Goal: Task Accomplishment & Management: Manage account settings

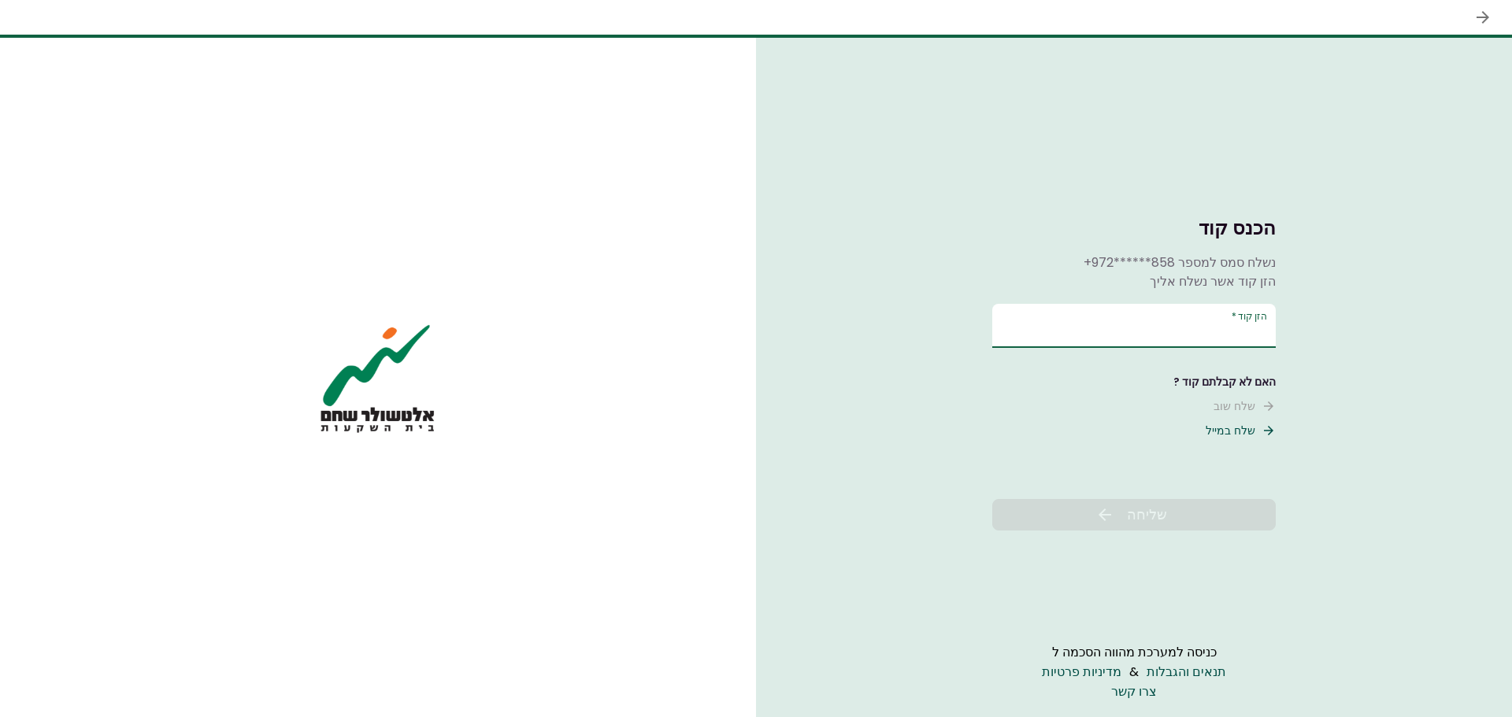
click at [1152, 321] on input "הזן קוד   *" at bounding box center [1134, 326] width 284 height 44
type input "******"
click at [1160, 525] on span "שליחה" at bounding box center [1147, 514] width 40 height 21
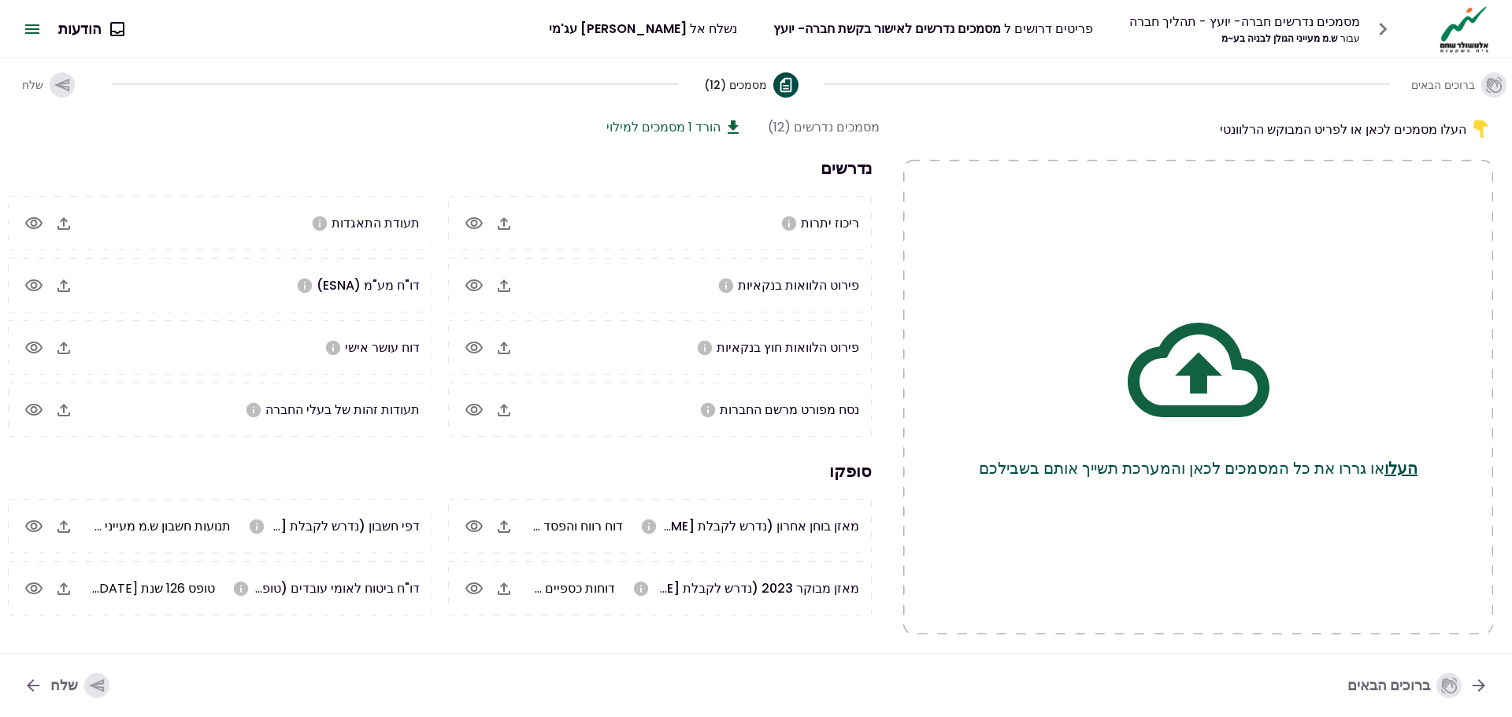
click at [33, 24] on icon "button" at bounding box center [32, 28] width 14 height 9
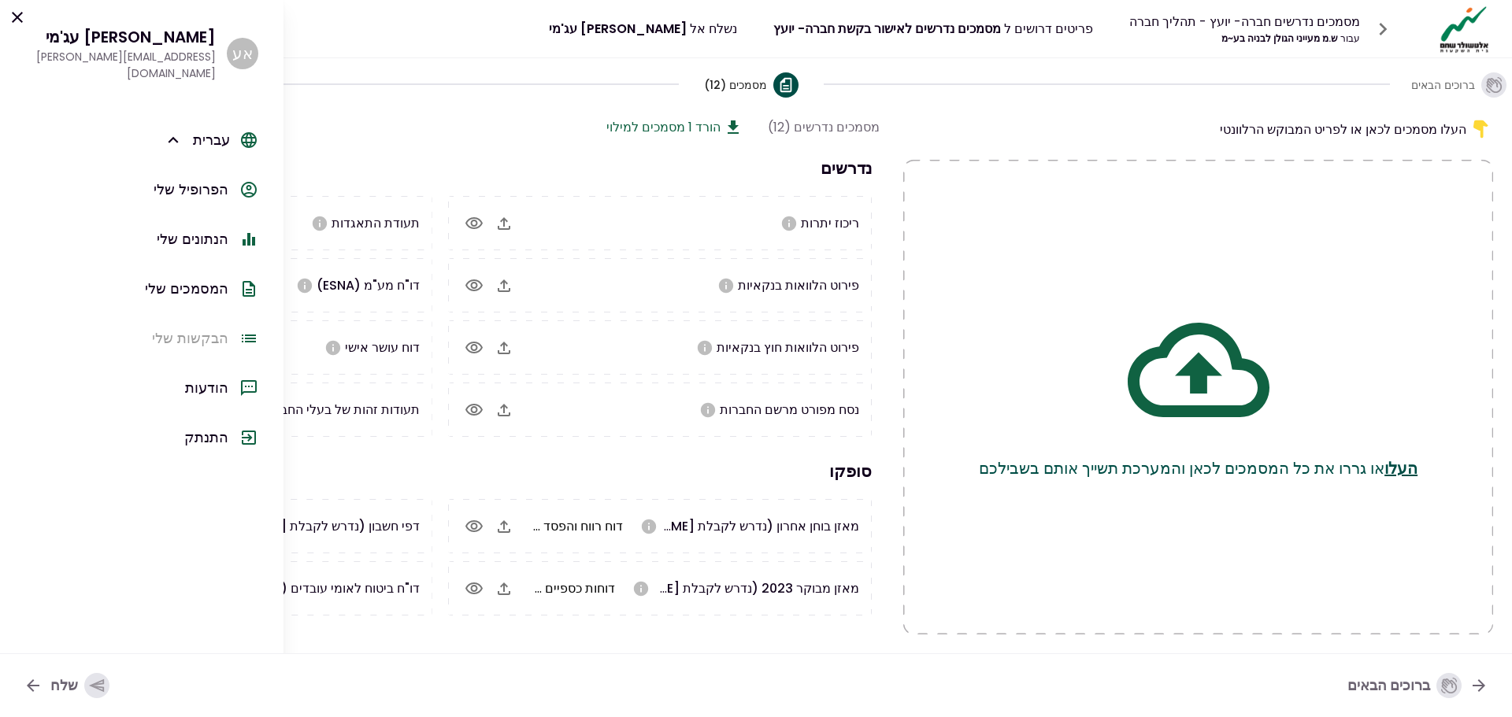
click at [205, 179] on div "הפרופיל שלי" at bounding box center [191, 189] width 75 height 21
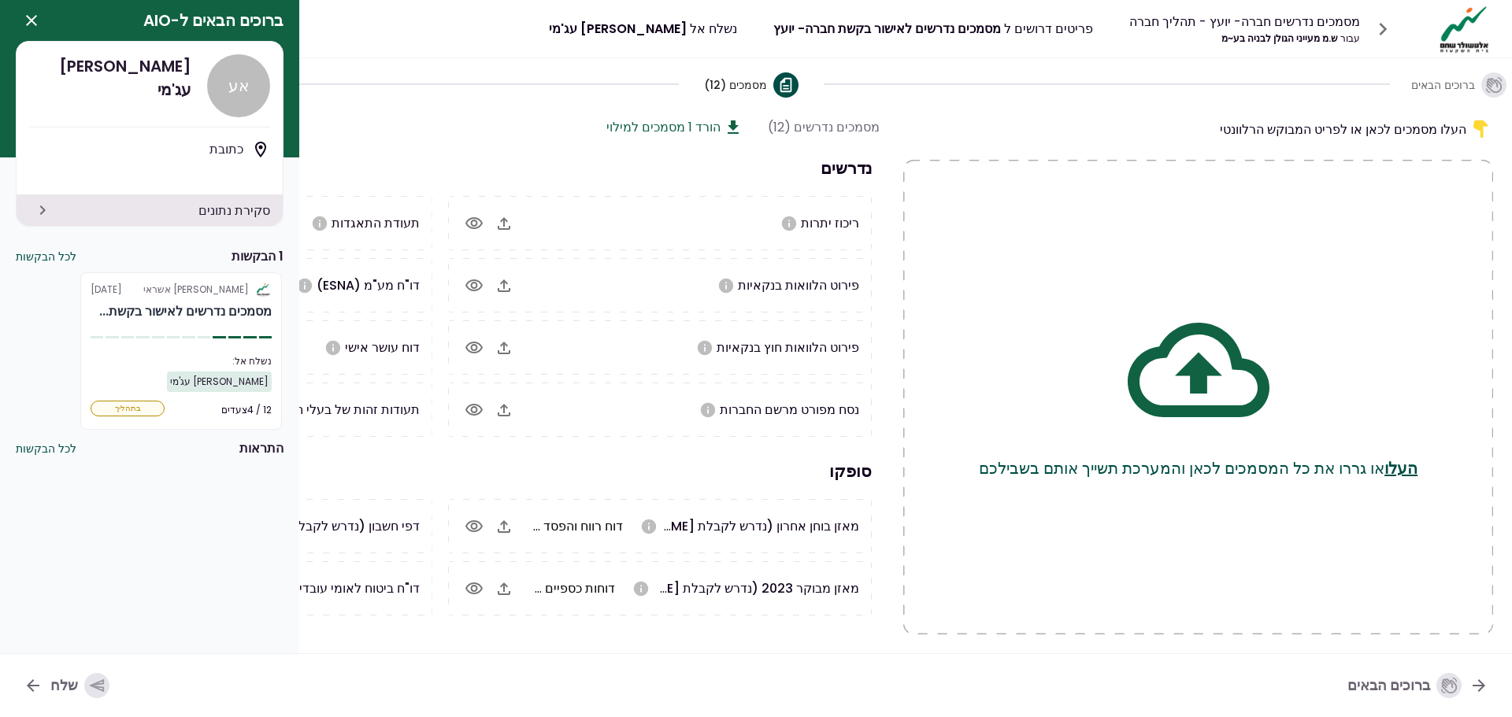
click at [1383, 21] on icon "button" at bounding box center [1382, 29] width 25 height 25
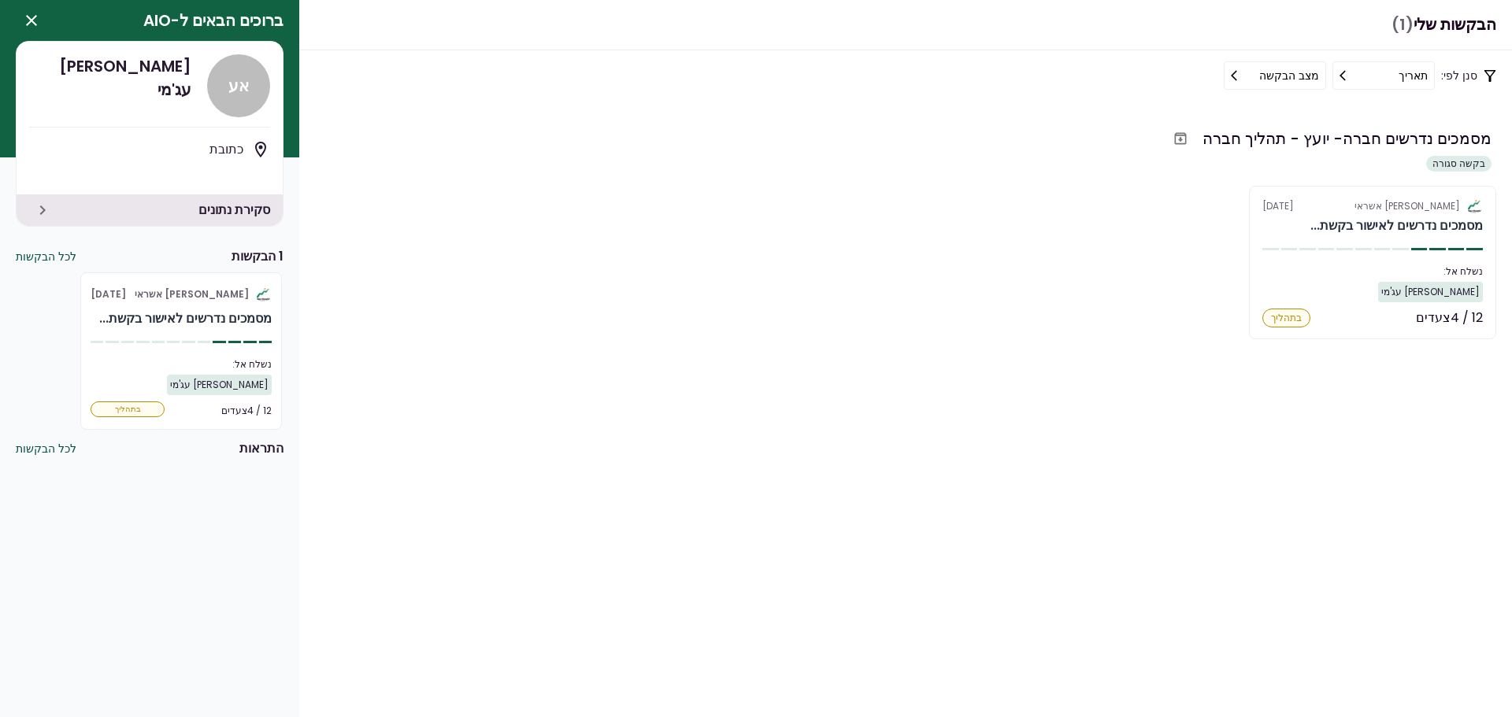
click at [60, 450] on button "לכל הבקשות" at bounding box center [46, 449] width 61 height 17
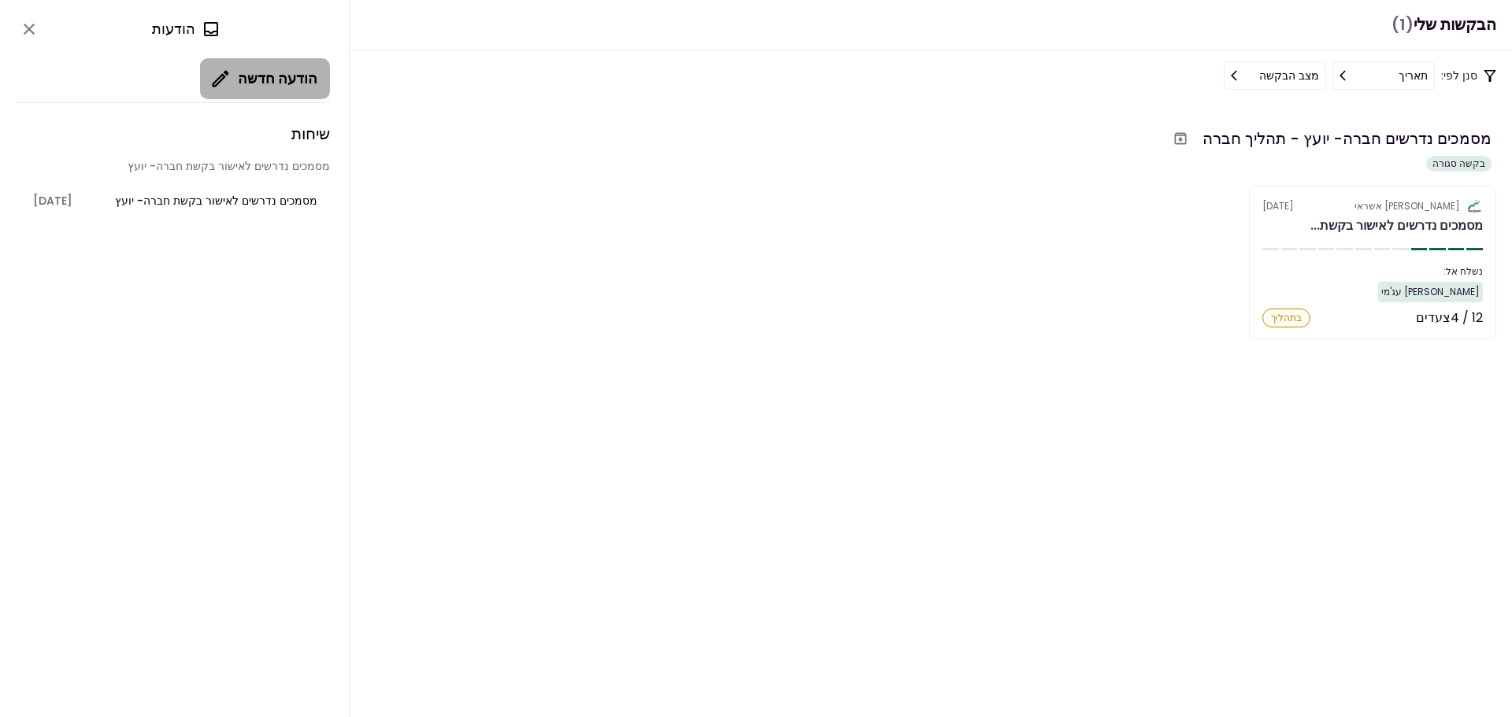
click at [290, 82] on button "הודעה חדשה" at bounding box center [265, 78] width 130 height 41
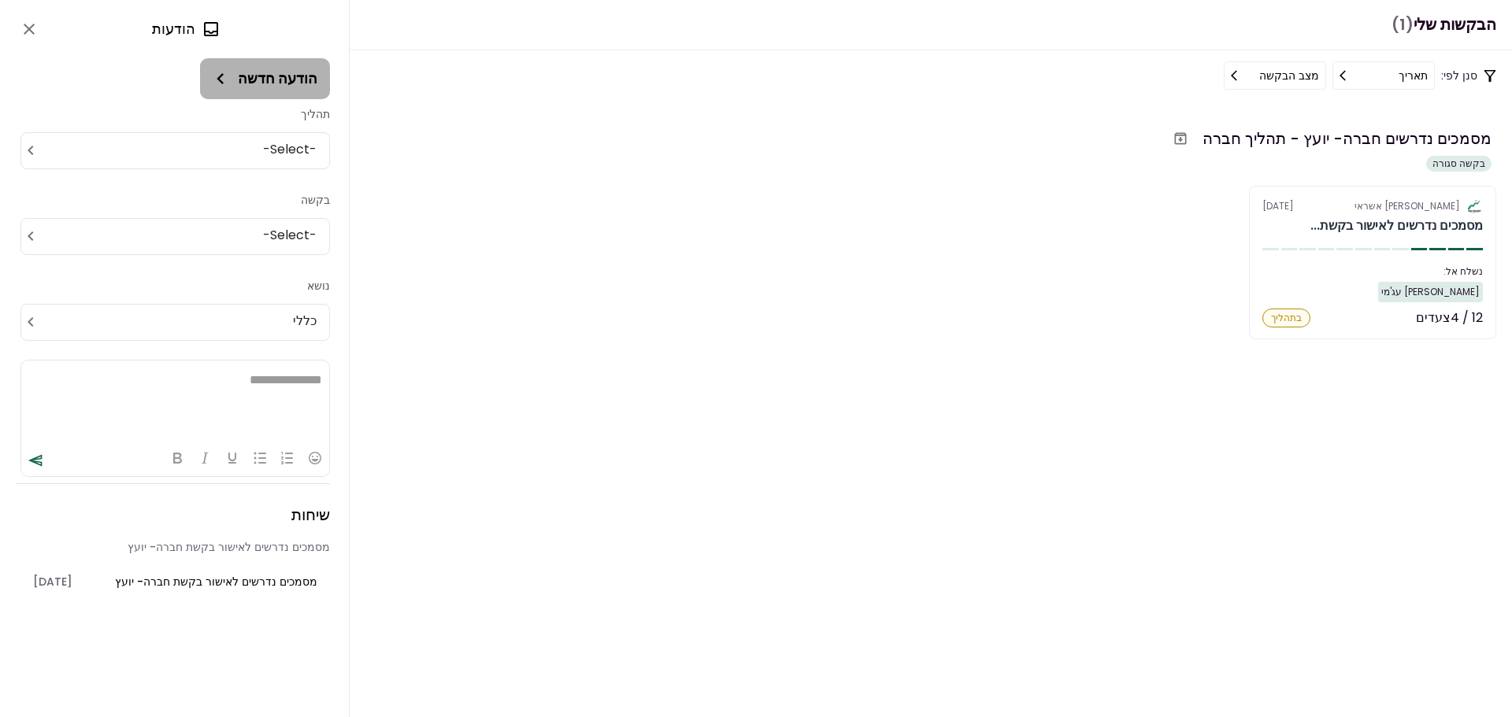
click at [290, 82] on button "הודעה חדשה" at bounding box center [265, 78] width 130 height 41
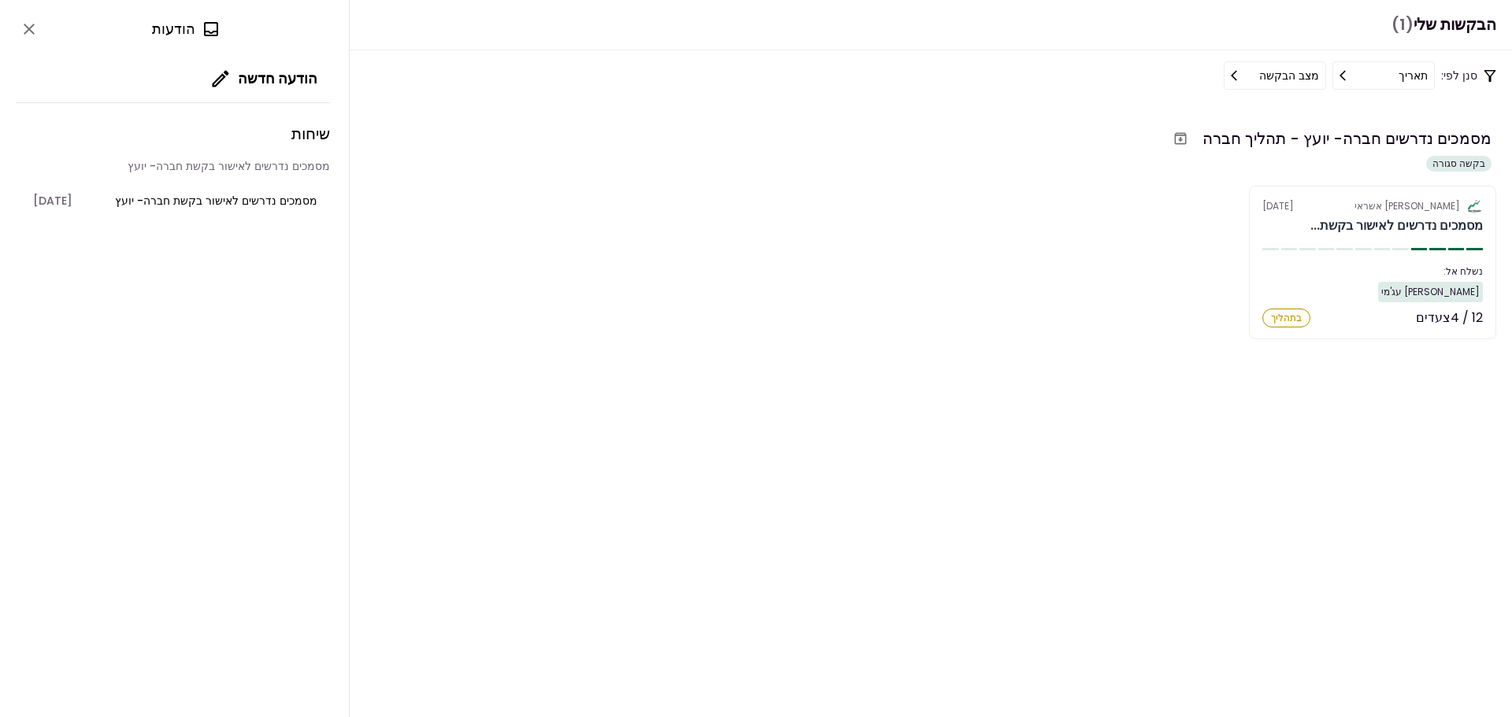
click at [20, 30] on icon "close" at bounding box center [29, 29] width 19 height 19
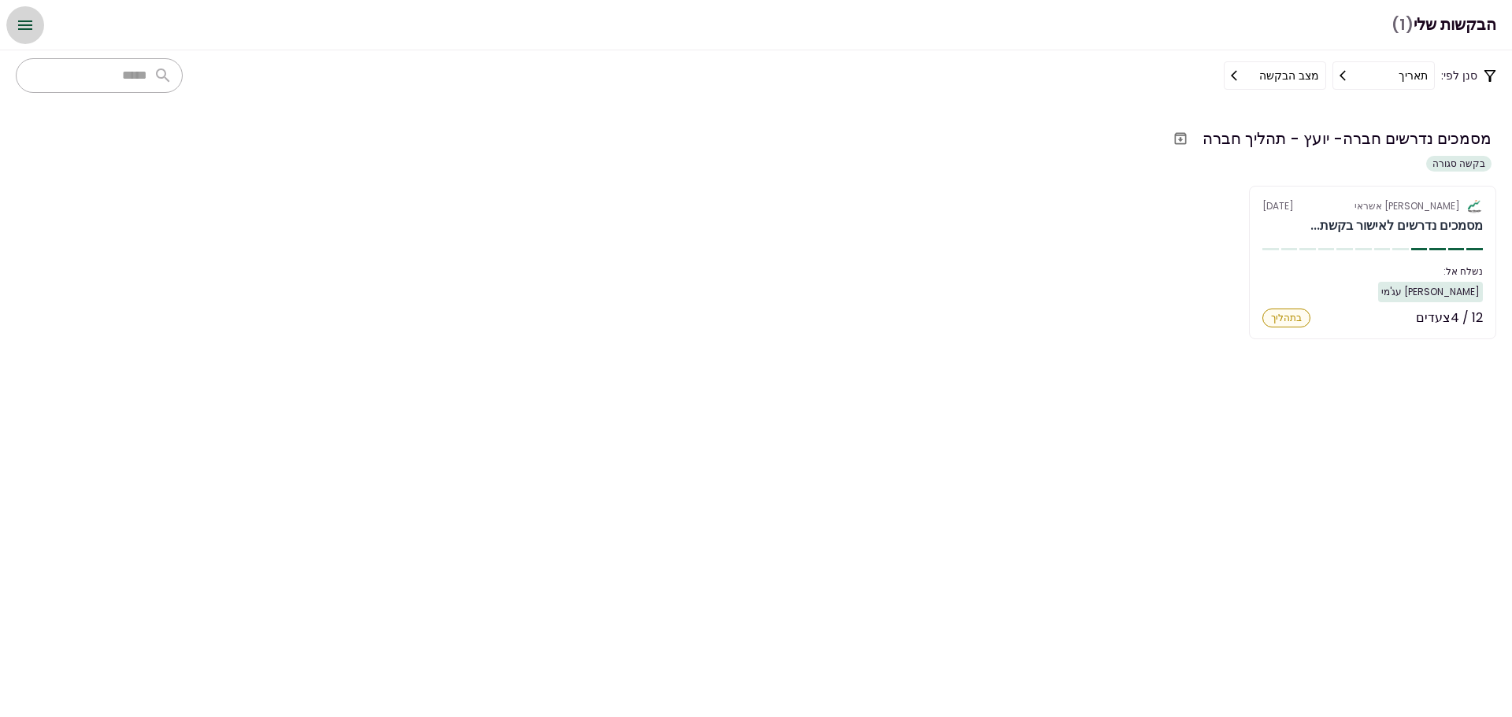
click at [32, 32] on icon "Open menu" at bounding box center [25, 25] width 19 height 19
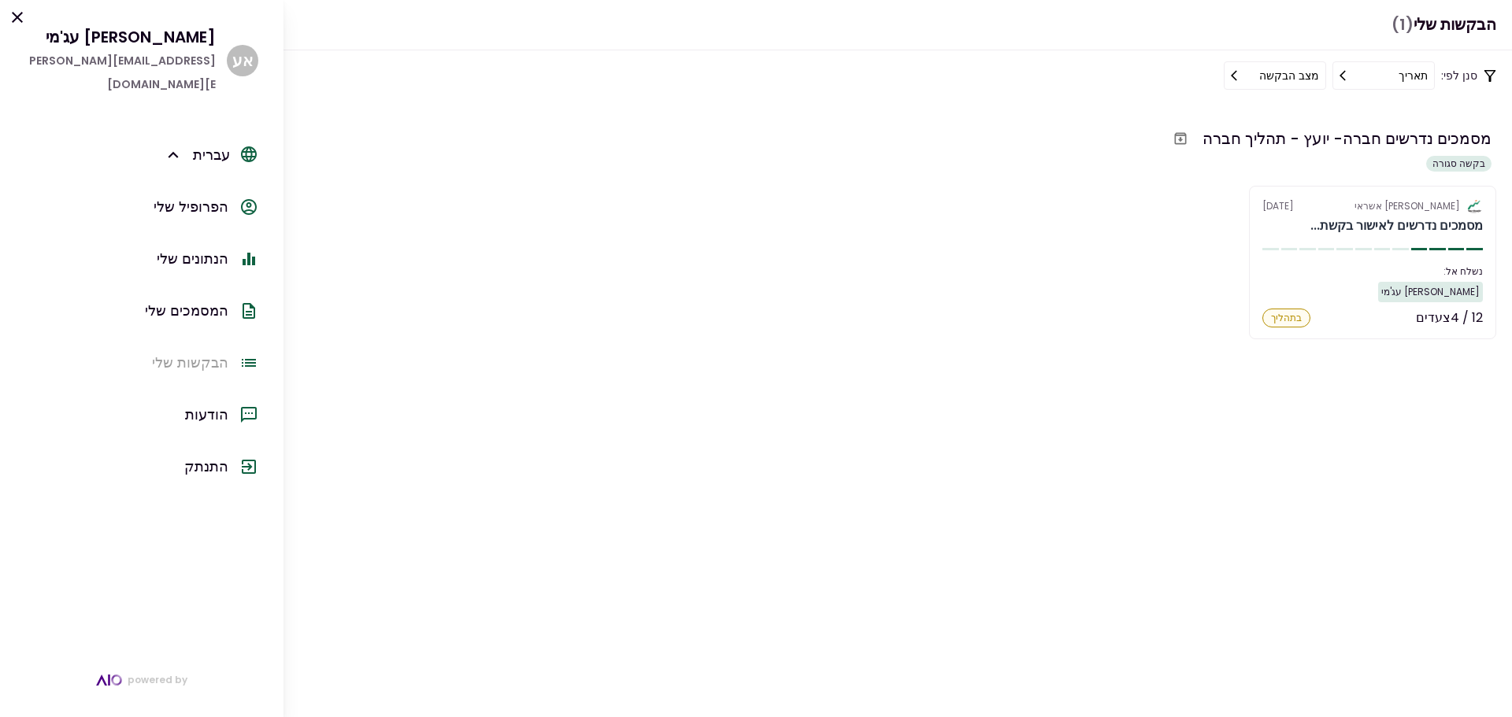
click at [202, 247] on div "הנתונים שלי" at bounding box center [193, 259] width 72 height 24
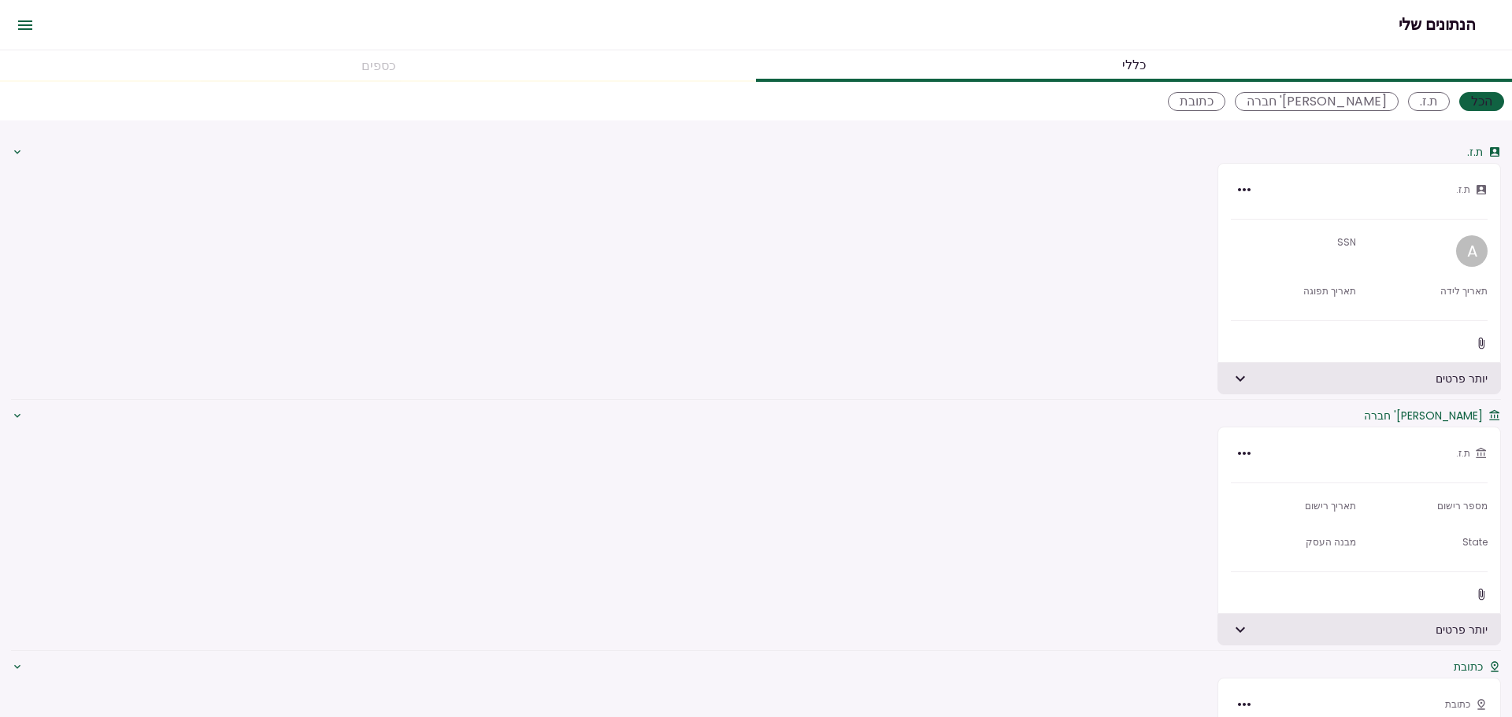
click at [31, 24] on icon "Open menu" at bounding box center [25, 25] width 19 height 19
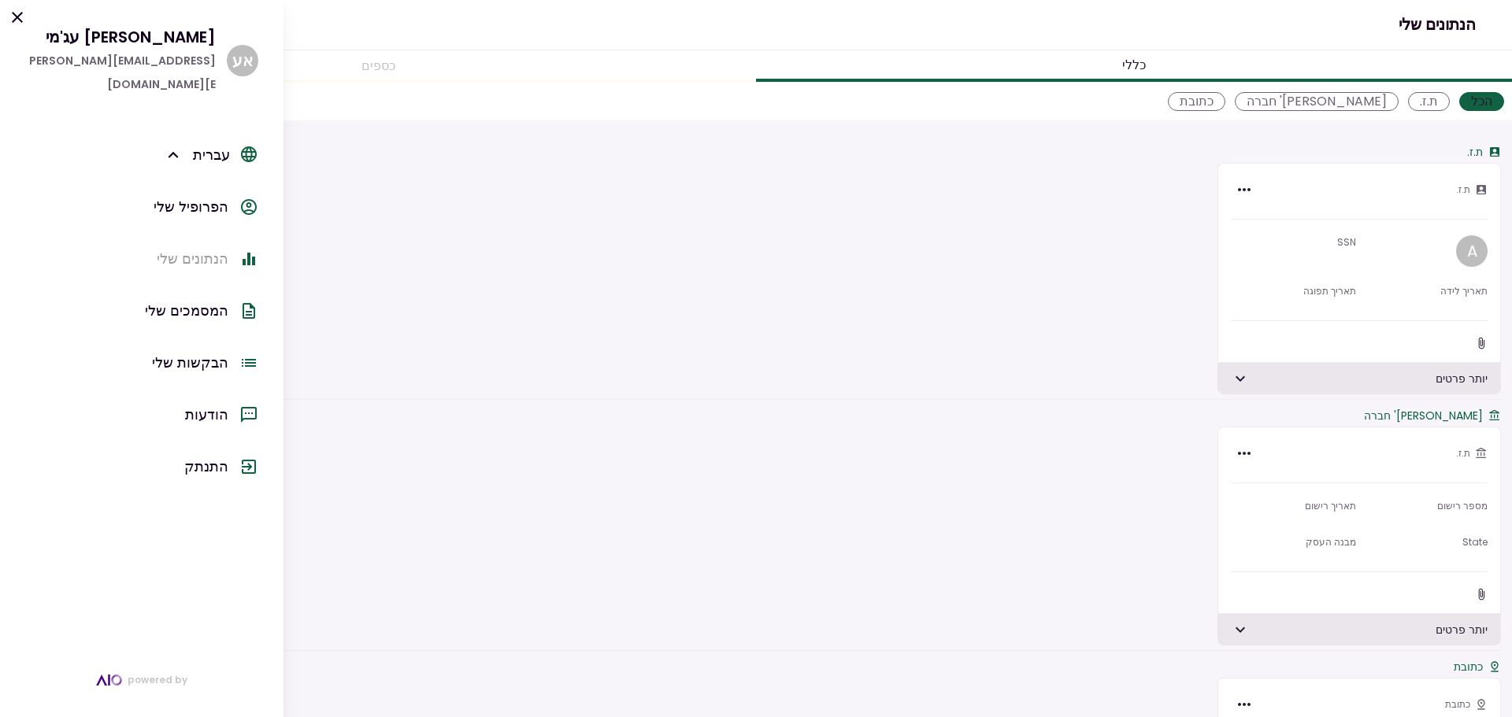
click at [213, 455] on div "התנתק" at bounding box center [206, 467] width 44 height 24
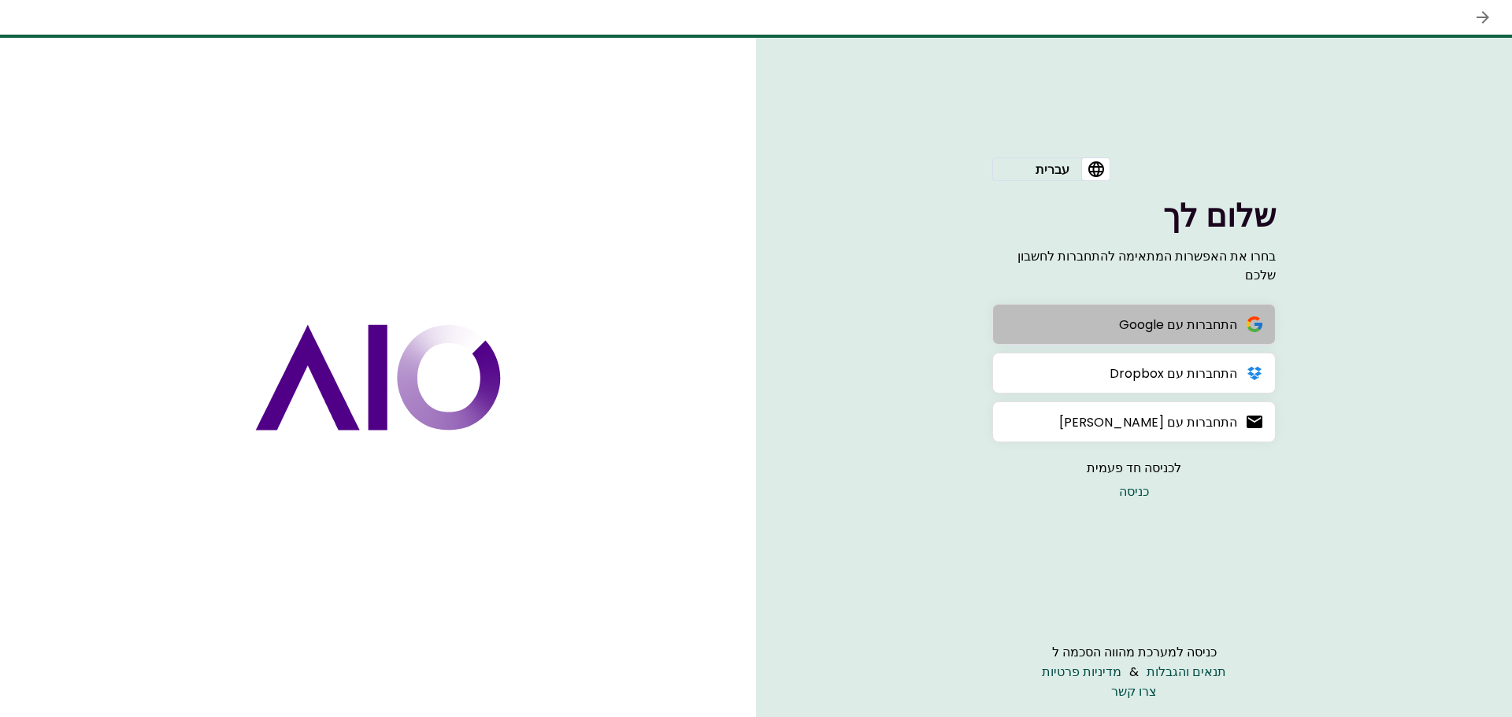
click at [1105, 332] on button "התחברות עם Google" at bounding box center [1134, 324] width 284 height 41
